Goal: Task Accomplishment & Management: Manage account settings

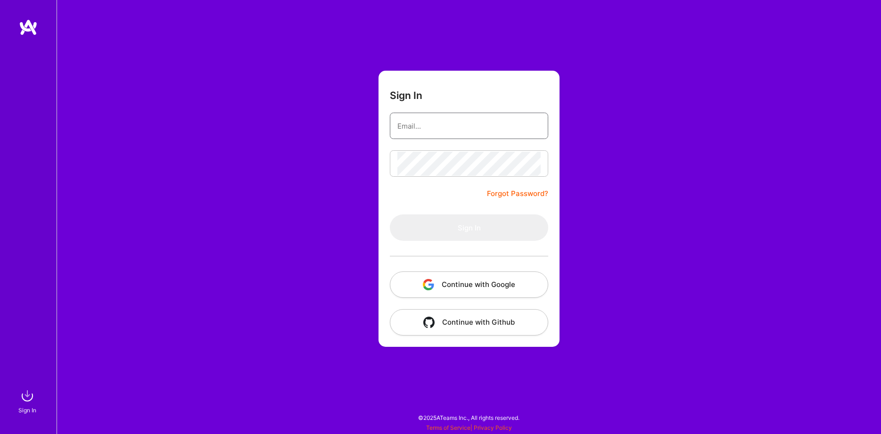
click at [458, 124] on input "email" at bounding box center [468, 126] width 143 height 24
type input "[PERSON_NAME][EMAIL_ADDRESS][DOMAIN_NAME]"
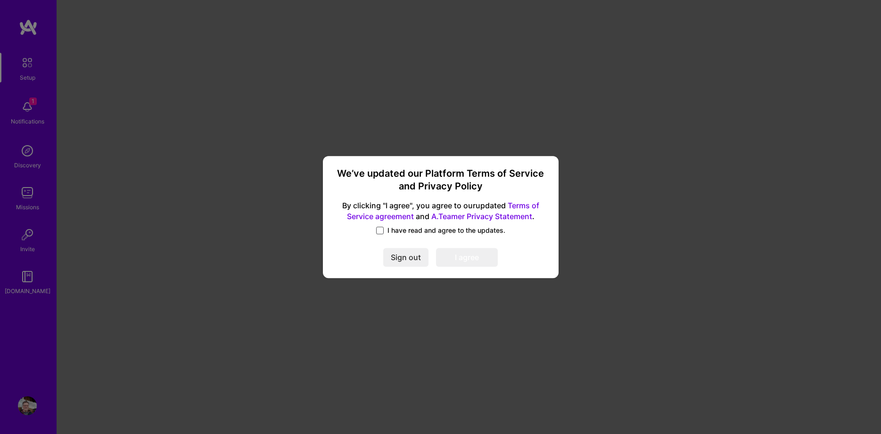
click at [380, 230] on span at bounding box center [380, 231] width 8 height 8
click at [0, 0] on input "I have read and agree to the updates." at bounding box center [0, 0] width 0 height 0
click at [469, 255] on button "I agree" at bounding box center [467, 257] width 62 height 19
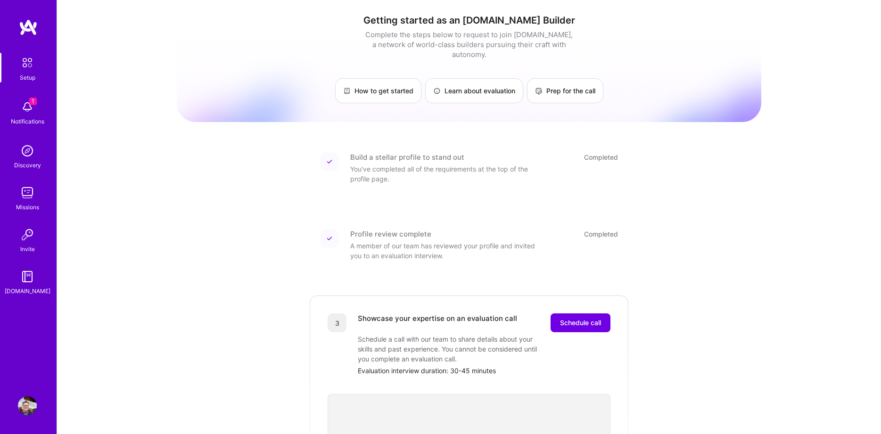
click at [29, 105] on img at bounding box center [27, 107] width 19 height 19
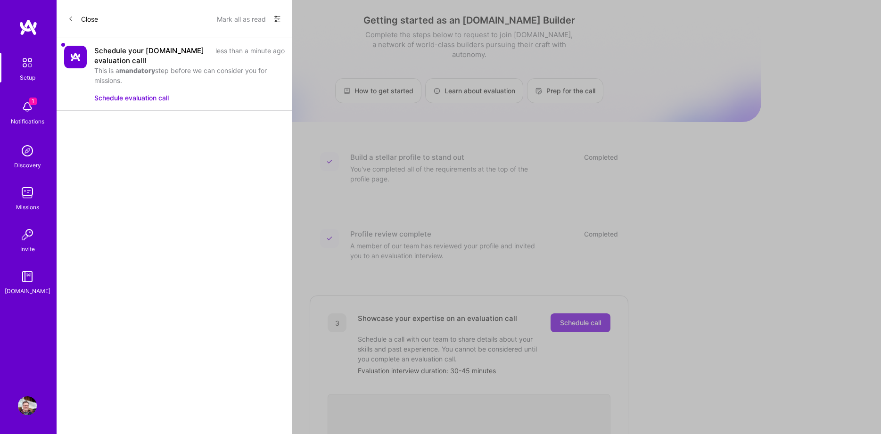
click at [82, 22] on button "Close" at bounding box center [83, 18] width 30 height 15
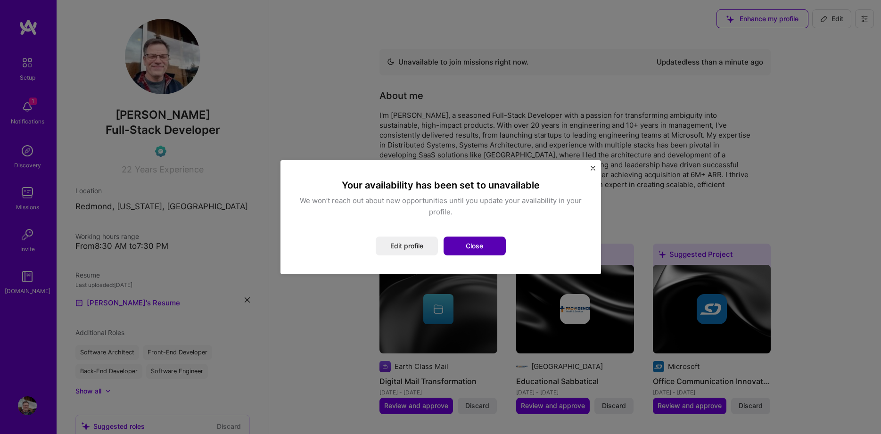
click at [479, 248] on button "Close" at bounding box center [475, 246] width 62 height 19
